Goal: Information Seeking & Learning: Learn about a topic

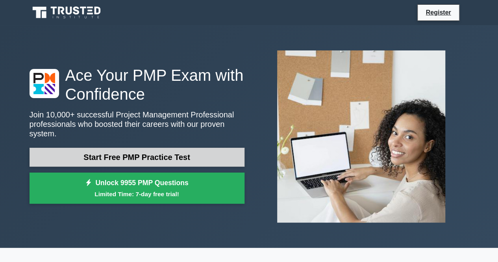
click at [130, 150] on link "Start Free PMP Practice Test" at bounding box center [137, 157] width 215 height 19
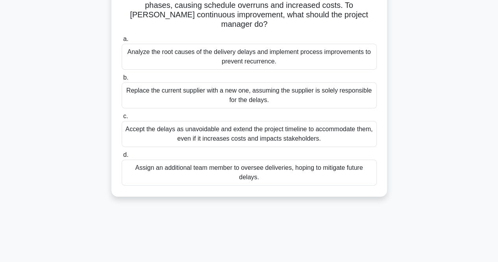
scroll to position [79, 0]
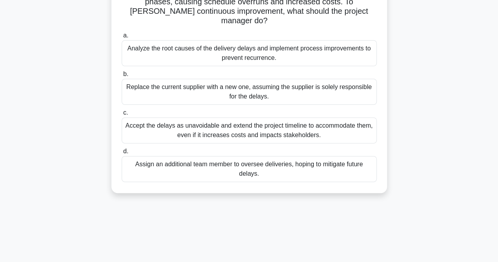
click at [188, 49] on div "Analyze the root causes of the delivery delays and implement process improvemen…" at bounding box center [249, 53] width 255 height 26
click at [122, 38] on input "a. Analyze the root causes of the delivery delays and implement process improve…" at bounding box center [122, 35] width 0 height 5
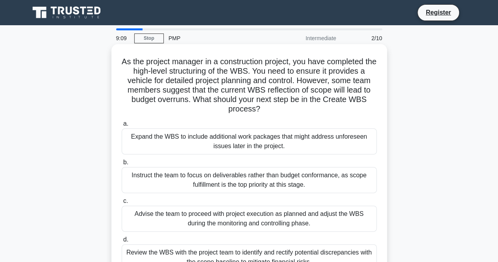
scroll to position [39, 0]
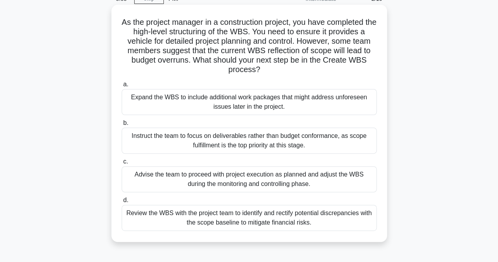
click at [262, 214] on div "Review the WBS with the project team to identify and rectify potential discrepa…" at bounding box center [249, 218] width 255 height 26
click at [122, 203] on input "d. Review the WBS with the project team to identify and rectify potential discr…" at bounding box center [122, 199] width 0 height 5
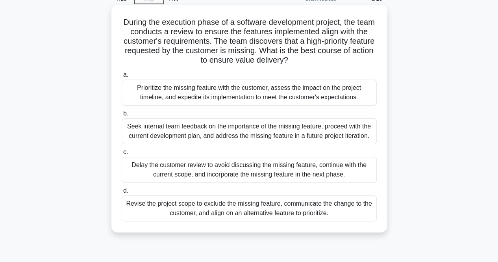
click at [213, 95] on div "Prioritize the missing feature with the customer, assess the impact on the proj…" at bounding box center [249, 92] width 255 height 26
click at [122, 78] on input "a. Prioritize the missing feature with the customer, assess the impact on the p…" at bounding box center [122, 74] width 0 height 5
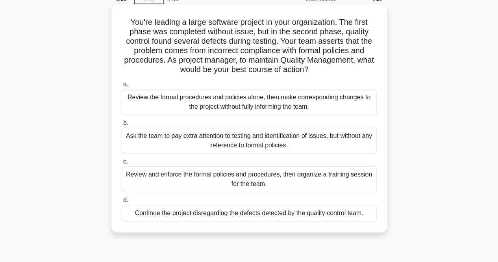
click at [183, 182] on div "Review and enforce the formal policies and procedures, then organize a training…" at bounding box center [249, 179] width 255 height 26
click at [122, 164] on input "c. Review and enforce the formal policies and procedures, then organize a train…" at bounding box center [122, 161] width 0 height 5
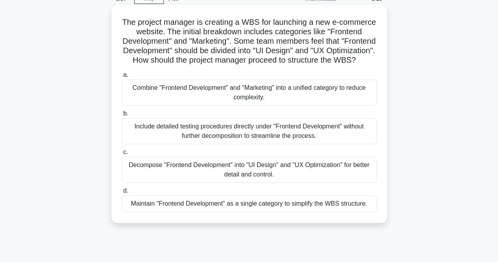
click at [172, 182] on div "Decompose "Frontend Development" into "UI Design" and "UX Optimization" for bet…" at bounding box center [249, 170] width 255 height 26
click at [122, 155] on input "c. Decompose "Frontend Development" into "UI Design" and "UX Optimization" for …" at bounding box center [122, 151] width 0 height 5
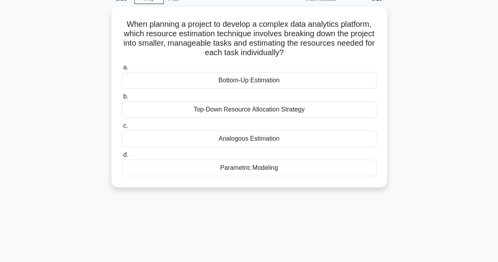
scroll to position [0, 0]
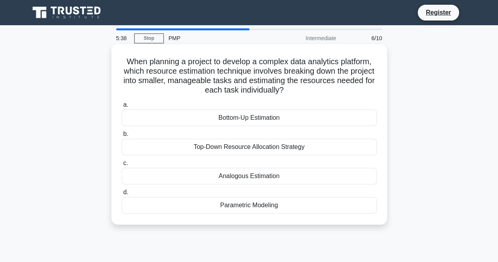
click at [263, 118] on div "Bottom-Up Estimation" at bounding box center [249, 117] width 255 height 17
click at [122, 107] on input "a. Bottom-Up Estimation" at bounding box center [122, 104] width 0 height 5
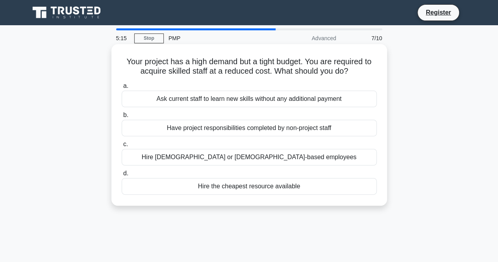
click at [223, 158] on div "Hire part-time or contract-based employees" at bounding box center [249, 157] width 255 height 17
click at [122, 147] on input "c. Hire part-time or contract-based employees" at bounding box center [122, 144] width 0 height 5
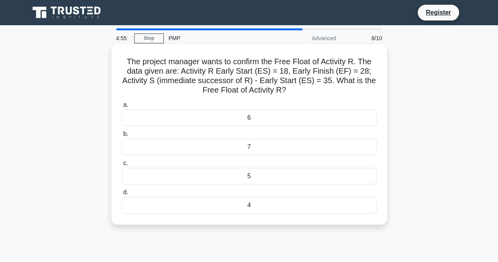
click at [176, 144] on div "7" at bounding box center [249, 146] width 255 height 17
click at [122, 137] on input "b. 7" at bounding box center [122, 133] width 0 height 5
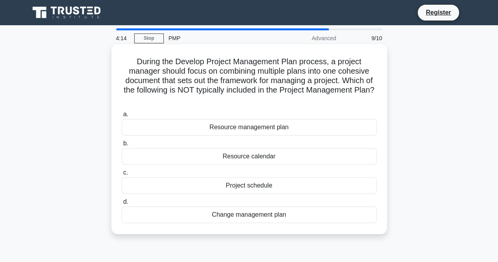
click at [201, 155] on div "Resource calendar" at bounding box center [249, 156] width 255 height 17
click at [122, 146] on input "b. Resource calendar" at bounding box center [122, 143] width 0 height 5
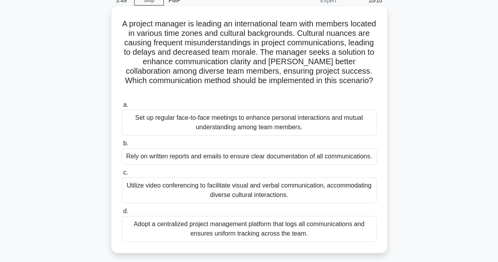
scroll to position [39, 0]
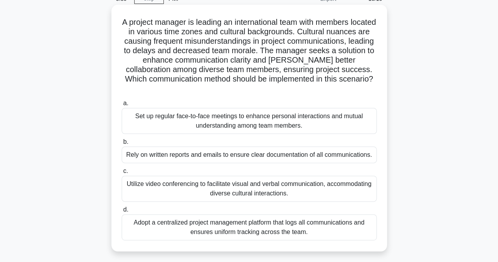
click at [223, 190] on div "Utilize video conferencing to facilitate visual and verbal communication, accom…" at bounding box center [249, 188] width 255 height 26
click at [122, 173] on input "c. Utilize video conferencing to facilitate visual and verbal communication, ac…" at bounding box center [122, 170] width 0 height 5
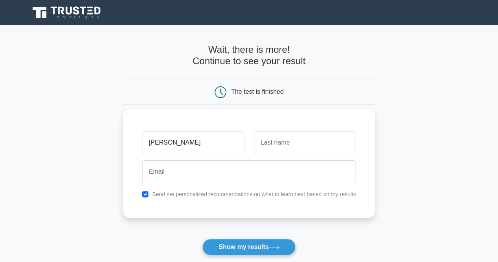
click at [194, 144] on input "Geoffrey Baskir" at bounding box center [193, 142] width 102 height 23
type input "Geoffrey"
drag, startPoint x: 279, startPoint y: 144, endPoint x: 276, endPoint y: 138, distance: 5.8
click at [280, 144] on input "text" at bounding box center [305, 142] width 102 height 23
type input "Baskir"
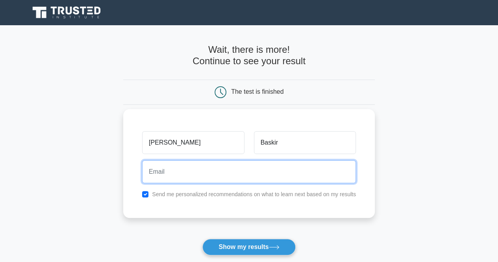
click at [158, 173] on input "email" at bounding box center [249, 171] width 214 height 23
type input "geoffbaskir@gmail.com"
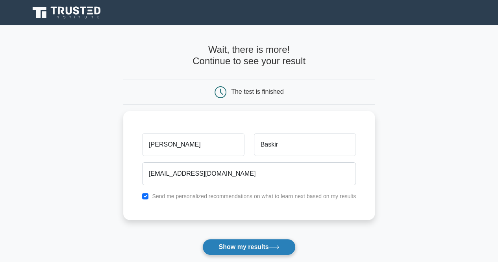
click at [246, 247] on button "Show my results" at bounding box center [248, 246] width 93 height 17
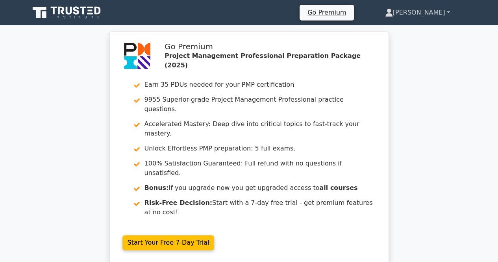
click at [434, 11] on link "Geoffrey" at bounding box center [417, 13] width 103 height 16
click at [446, 119] on div "Go Premium Project Management Professional Preparation Package (2025) Earn 35 P…" at bounding box center [249, 151] width 498 height 241
